Goal: Task Accomplishment & Management: Complete application form

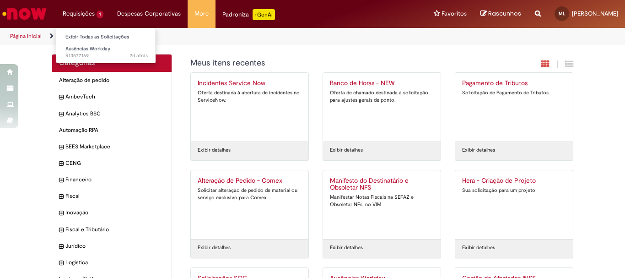
click at [83, 15] on li "Requisições 1 Exibir Todas as Solicitações Ausências Workday 2d atrás 2 dias at…" at bounding box center [83, 13] width 54 height 27
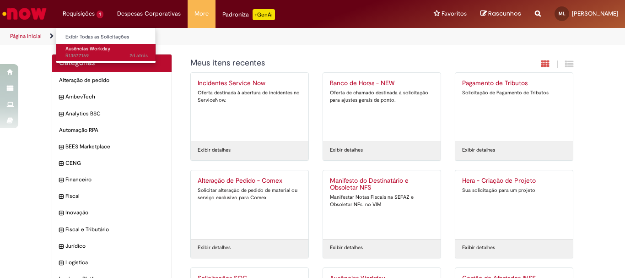
click at [89, 51] on span "Ausências Workday" at bounding box center [87, 48] width 45 height 7
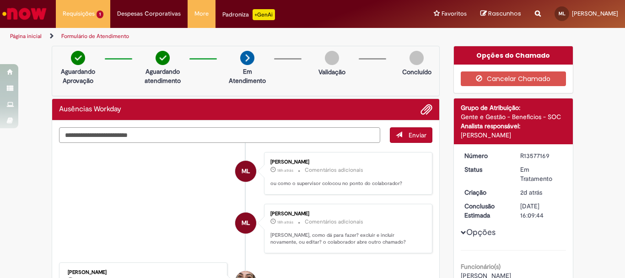
click at [364, 134] on textarea "Digite sua mensagem aqui..." at bounding box center [219, 135] width 321 height 16
type textarea "*"
type textarea "**********"
click at [425, 112] on span "Adicionar anexos" at bounding box center [426, 109] width 11 height 11
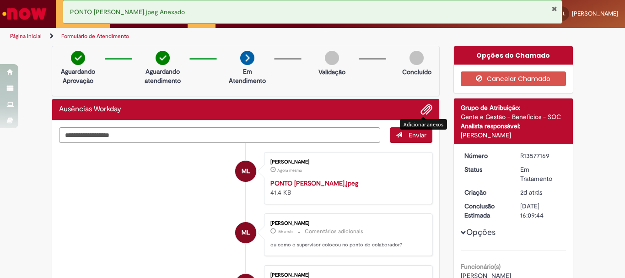
click at [411, 135] on span "Enviar" at bounding box center [418, 135] width 18 height 8
